Goal: Navigation & Orientation: Find specific page/section

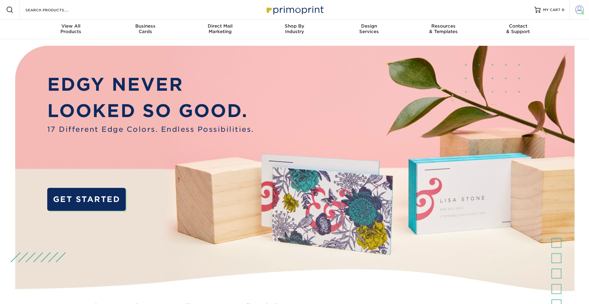
click at [579, 12] on span at bounding box center [579, 10] width 9 height 9
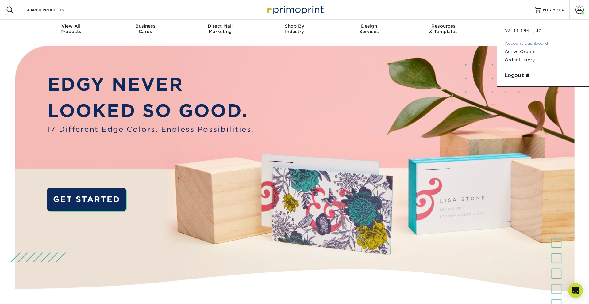
click at [517, 40] on link "Account Dashboard" at bounding box center [543, 43] width 77 height 8
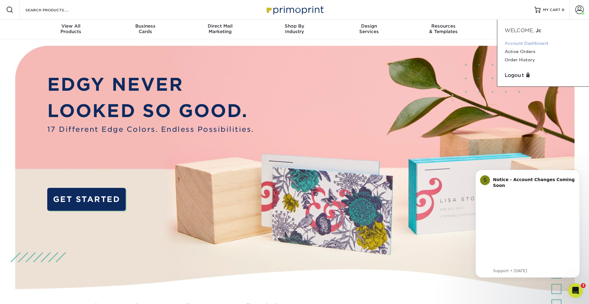
click at [517, 41] on link "Account Dashboard" at bounding box center [543, 43] width 77 height 8
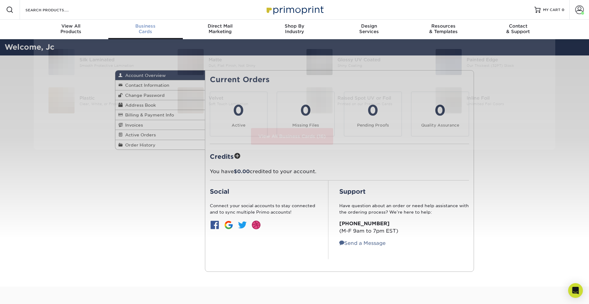
click at [146, 30] on div "Business Cards" at bounding box center [145, 28] width 75 height 11
